Goal: Information Seeking & Learning: Learn about a topic

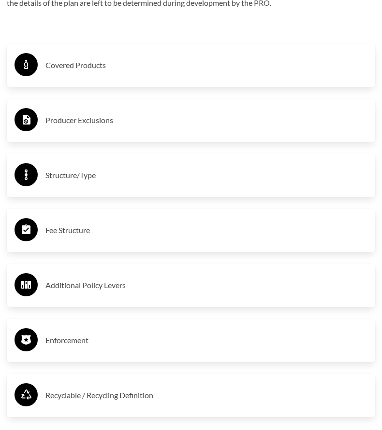
scroll to position [2077, 0]
click at [92, 72] on h3 "Covered Products" at bounding box center [206, 64] width 322 height 15
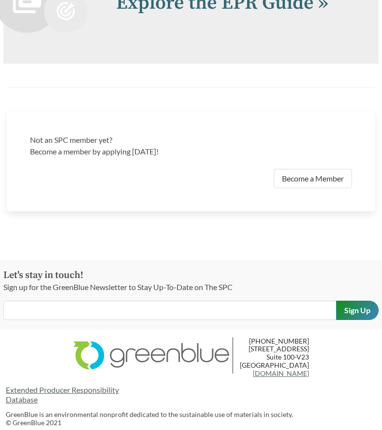
scroll to position [3216, 0]
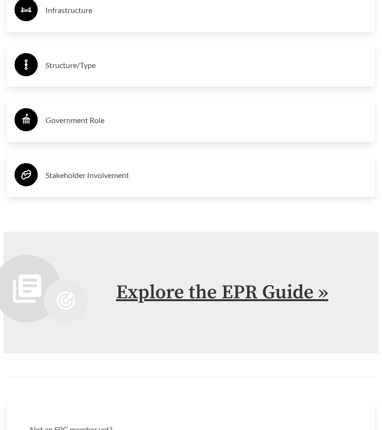
click at [174, 305] on link "Explore the EPR Guide »" at bounding box center [222, 293] width 212 height 24
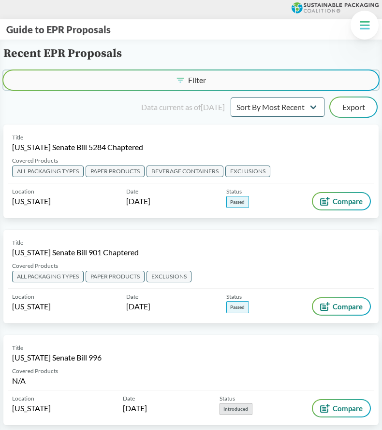
click at [274, 87] on button "Filter" at bounding box center [190, 80] width 375 height 19
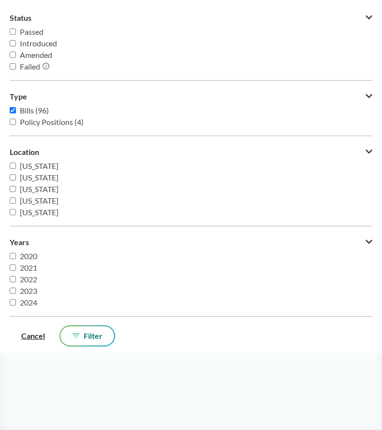
click at [12, 32] on input "Passed" at bounding box center [13, 31] width 6 height 6
checkbox input "true"
click at [14, 193] on input "[US_STATE]" at bounding box center [13, 191] width 6 height 6
checkbox input "true"
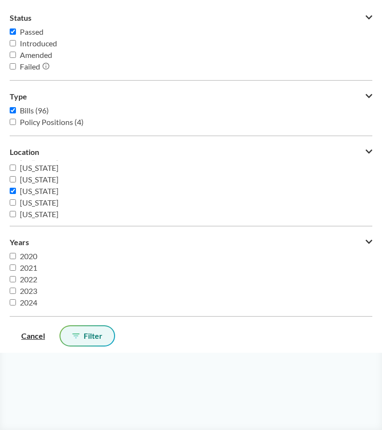
click at [97, 337] on span "Filter" at bounding box center [93, 336] width 19 height 8
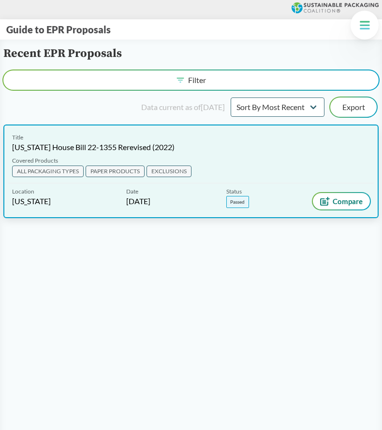
click at [21, 203] on span "[US_STATE]" at bounding box center [31, 201] width 39 height 11
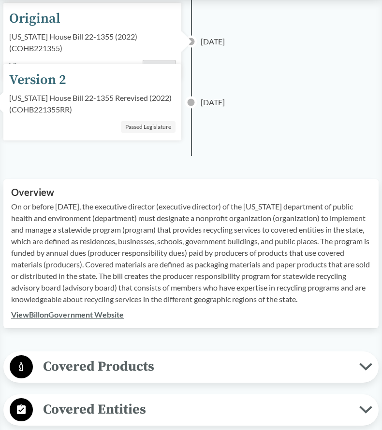
scroll to position [241, 0]
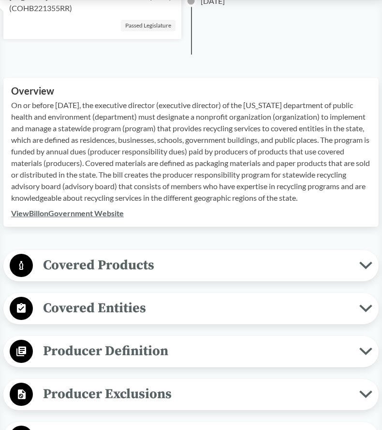
click at [203, 269] on span "Covered Products" at bounding box center [196, 266] width 326 height 22
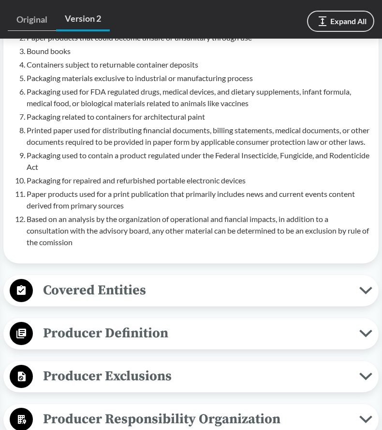
scroll to position [676, 0]
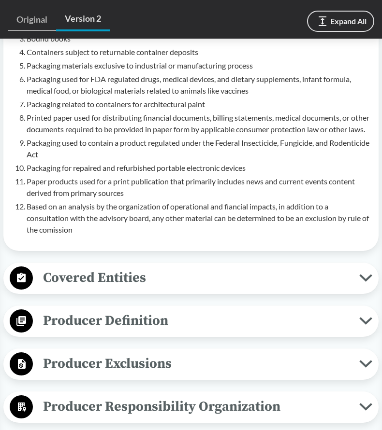
click at [136, 289] on span "Covered Entities" at bounding box center [196, 278] width 326 height 22
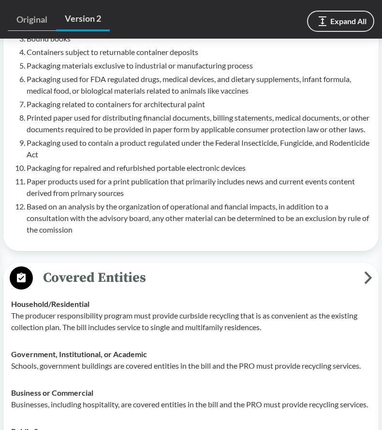
click at [136, 289] on span "Covered Entities" at bounding box center [198, 278] width 331 height 22
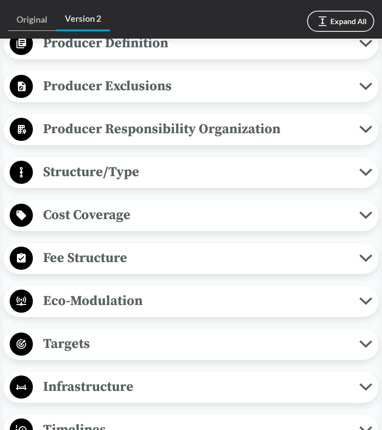
scroll to position [966, 0]
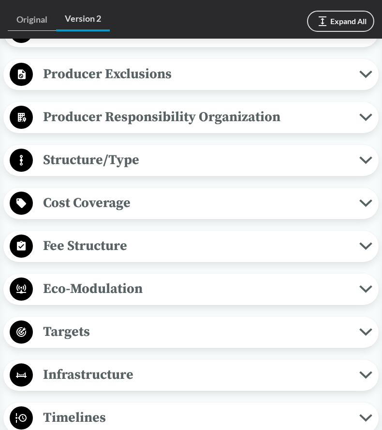
click at [151, 300] on span "Eco-Modulation" at bounding box center [196, 289] width 326 height 22
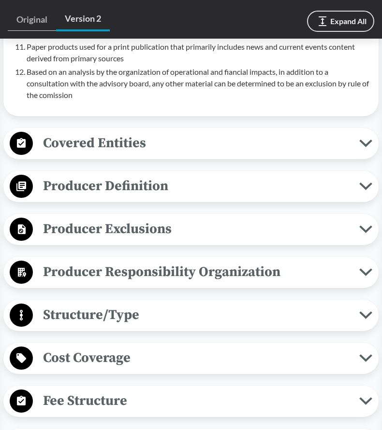
scroll to position [724, 0]
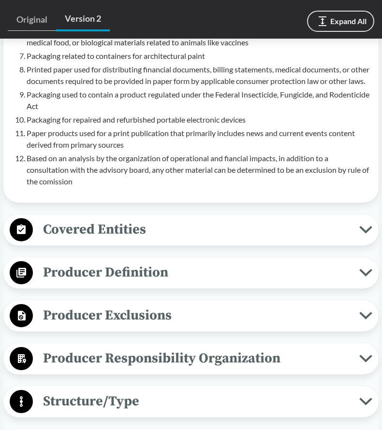
click at [79, 240] on span "Covered Entities" at bounding box center [196, 230] width 326 height 22
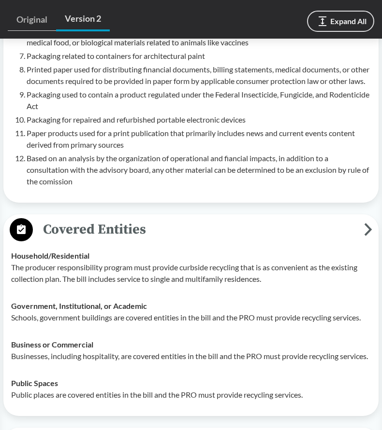
click at [79, 240] on span "Covered Entities" at bounding box center [198, 230] width 331 height 22
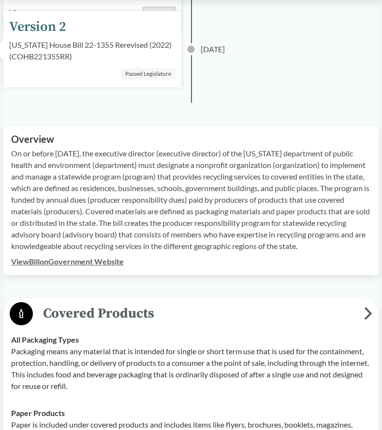
scroll to position [386, 0]
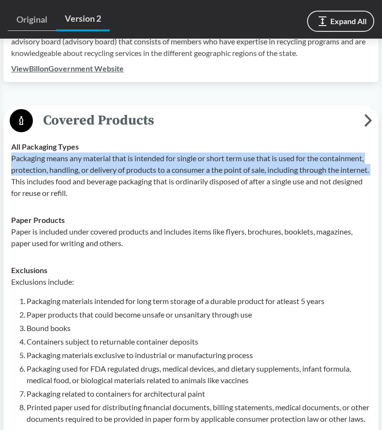
drag, startPoint x: 41, startPoint y: 183, endPoint x: 11, endPoint y: 158, distance: 39.1
click at [11, 158] on td "All Packaging Types Packaging means any material that is intended for single or…" at bounding box center [191, 169] width 368 height 73
copy p "Packaging means any material that is intended for single or short term use that…"
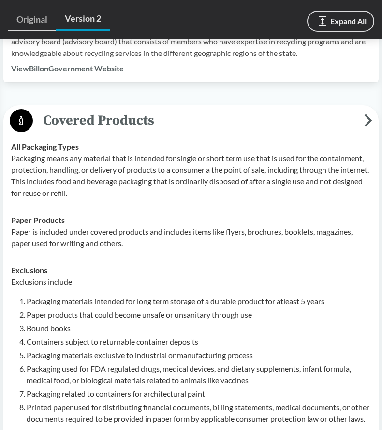
click at [164, 228] on p "Paper is included under covered products and includes items like flyers, brochu…" at bounding box center [190, 237] width 359 height 23
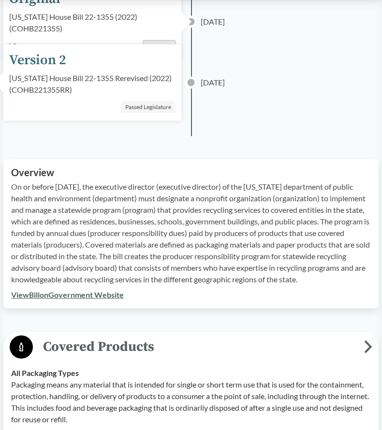
scroll to position [241, 0]
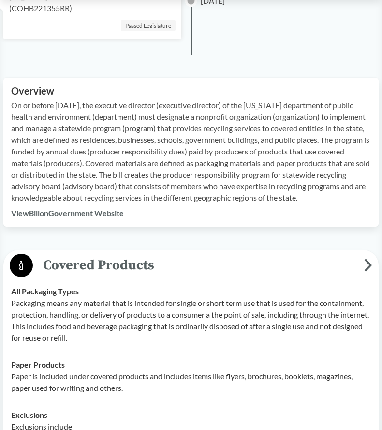
click at [156, 169] on p "On or before [DATE], the executive director (executive director) of the [US_STA…" at bounding box center [190, 151] width 359 height 104
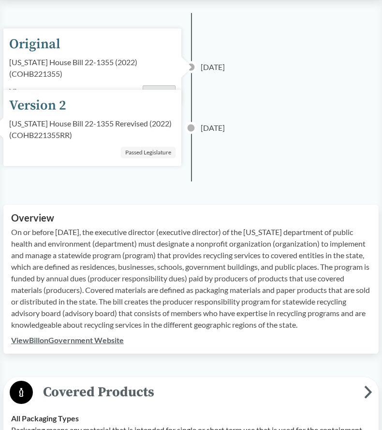
scroll to position [0, 0]
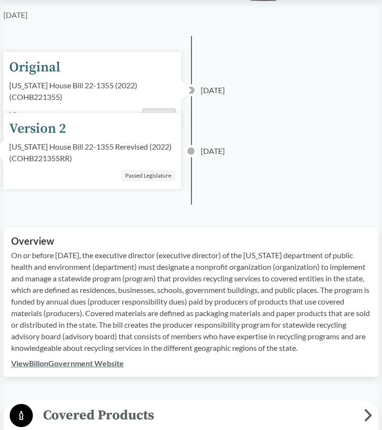
scroll to position [193, 0]
